Goal: Check status: Check status

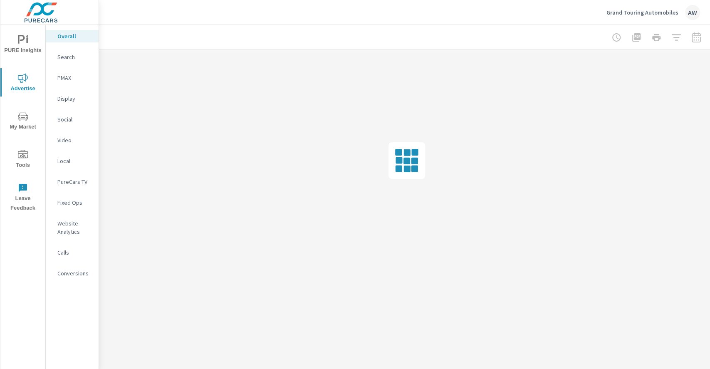
click at [65, 76] on p "PMAX" at bounding box center [74, 78] width 35 height 8
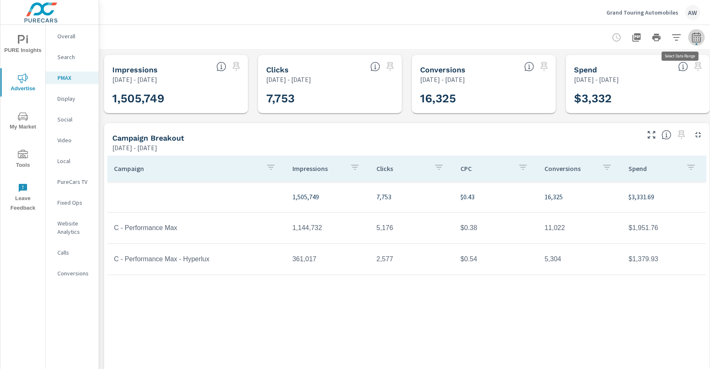
click at [697, 39] on icon "button" at bounding box center [696, 37] width 10 height 10
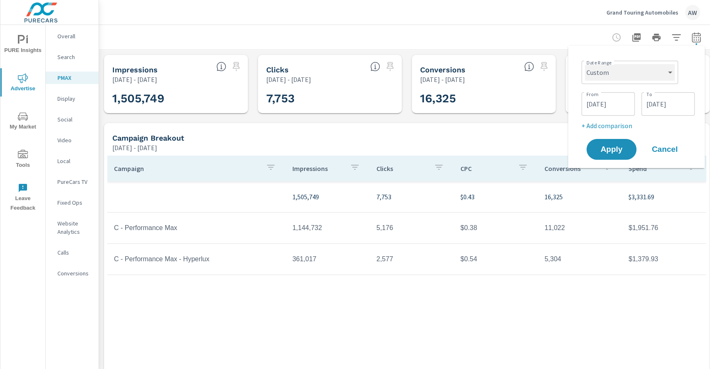
click at [658, 74] on select "Custom [DATE] Last week Last 7 days Last 14 days Last 30 days Last 45 days Last…" at bounding box center [630, 72] width 90 height 17
click at [585, 64] on select "Custom [DATE] Last week Last 7 days Last 14 days Last 30 days Last 45 days Last…" at bounding box center [630, 72] width 90 height 17
select select "Last 90 days"
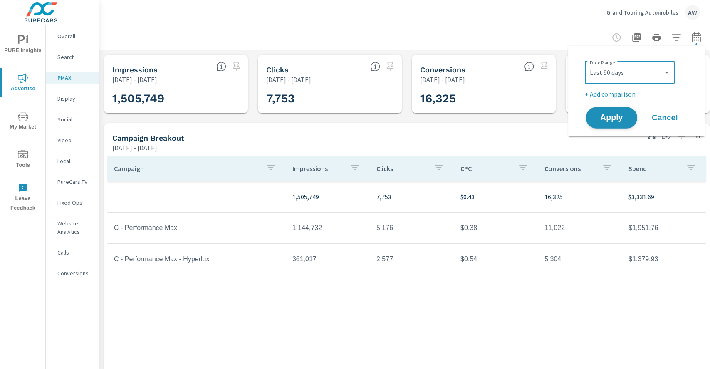
click at [615, 116] on span "Apply" at bounding box center [611, 118] width 34 height 8
